Goal: Task Accomplishment & Management: Use online tool/utility

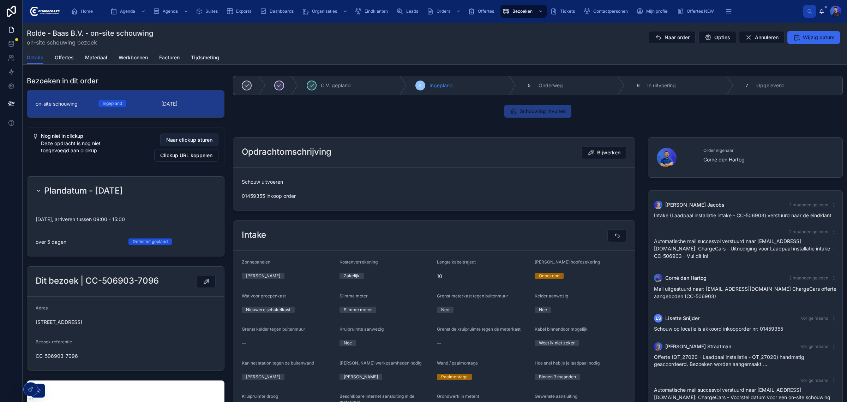
click at [194, 141] on span "Naar clickup sturen" at bounding box center [189, 139] width 46 height 7
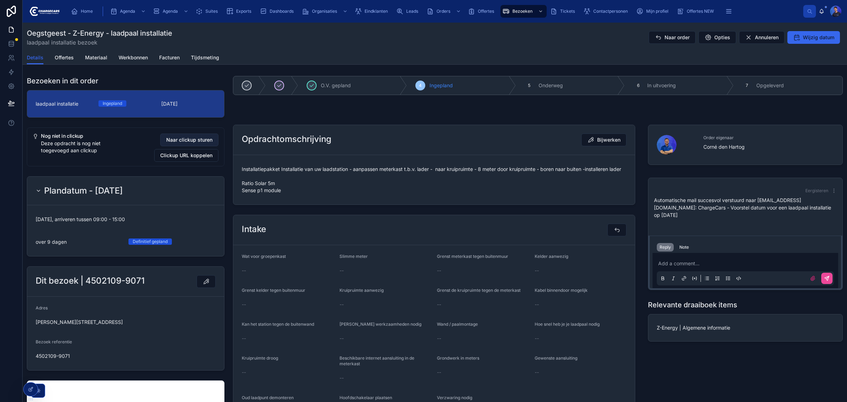
click at [183, 139] on span "Naar clickup sturen" at bounding box center [189, 139] width 46 height 7
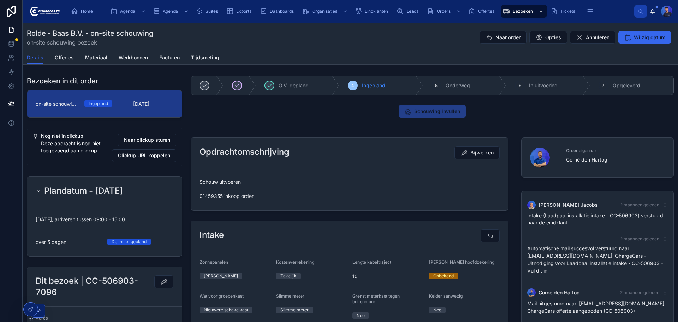
scroll to position [59, 0]
